Goal: Navigation & Orientation: Find specific page/section

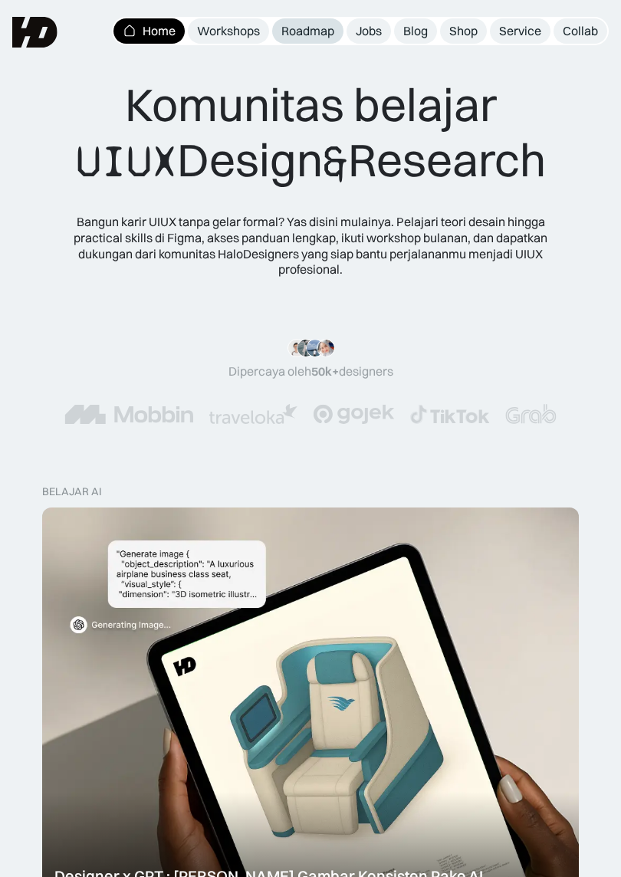
click at [307, 31] on span "Roadmap" at bounding box center [307, 30] width 53 height 15
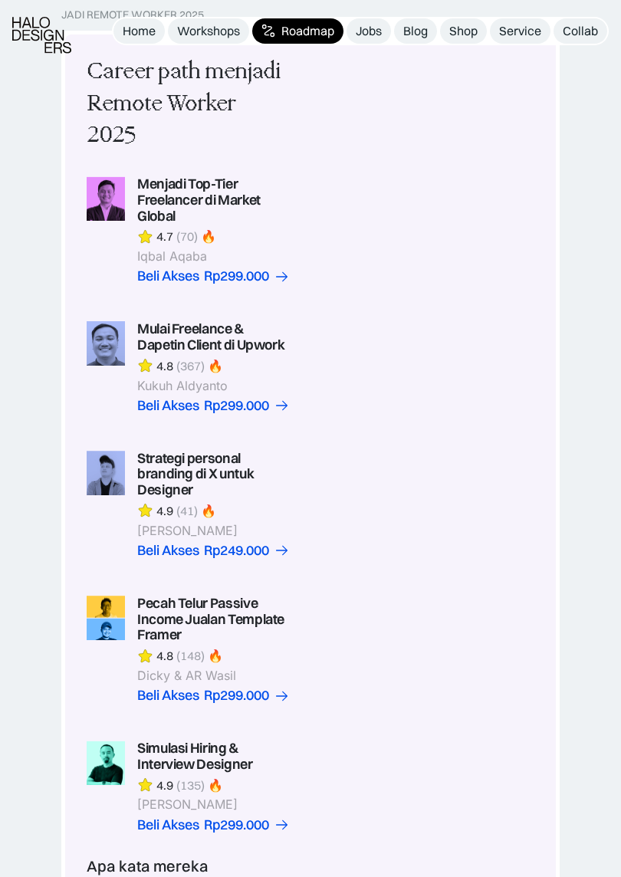
scroll to position [844, 0]
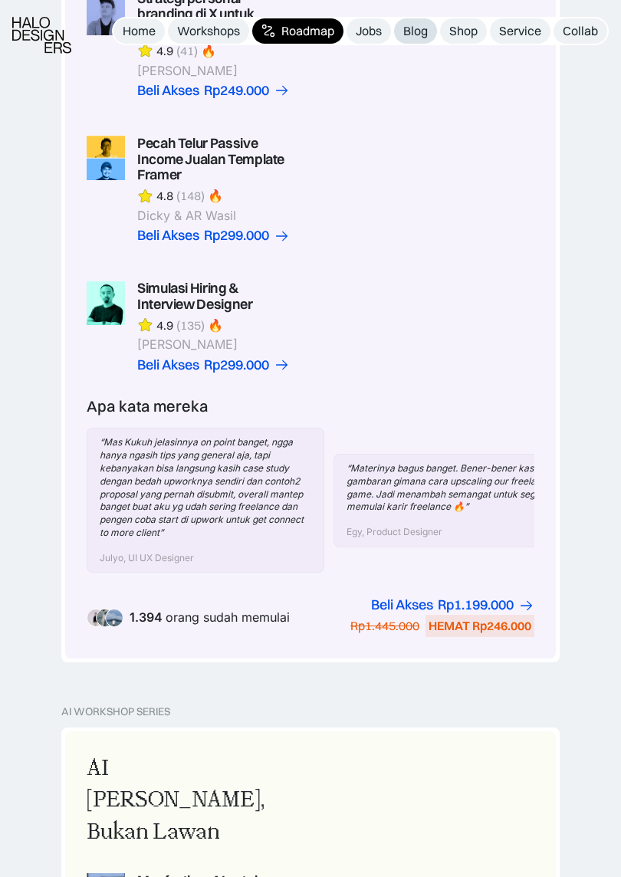
click at [416, 31] on span "Blog" at bounding box center [415, 30] width 25 height 15
